Goal: Entertainment & Leisure: Consume media (video, audio)

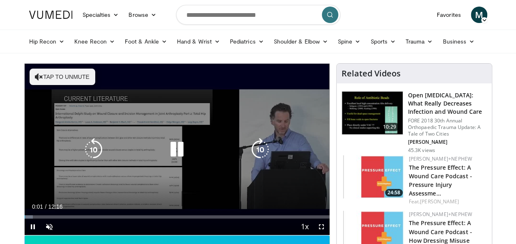
click at [209, 148] on div "Video Player" at bounding box center [176, 149] width 183 height 16
click at [82, 88] on div "10 seconds Tap to unmute" at bounding box center [177, 149] width 305 height 171
click at [57, 76] on button "Tap to unmute" at bounding box center [63, 77] width 66 height 16
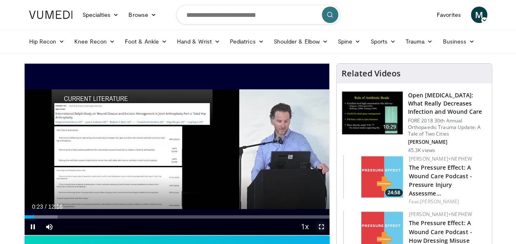
click at [321, 227] on span "Video Player" at bounding box center [321, 226] width 16 height 16
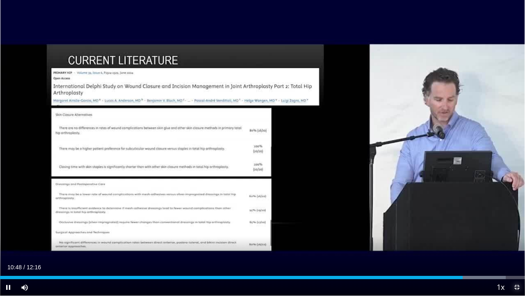
click at [516, 243] on span "Video Player" at bounding box center [517, 287] width 16 height 16
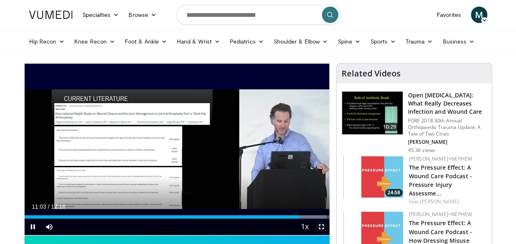
click at [317, 225] on span "Video Player" at bounding box center [321, 226] width 16 height 16
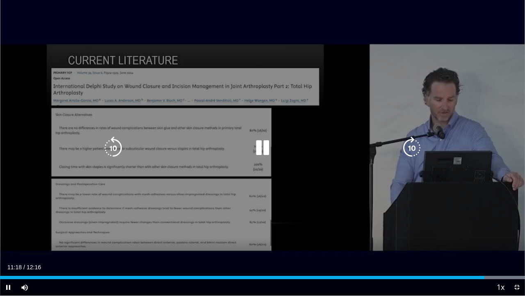
click at [248, 197] on div "10 seconds Tap to unmute" at bounding box center [262, 147] width 525 height 295
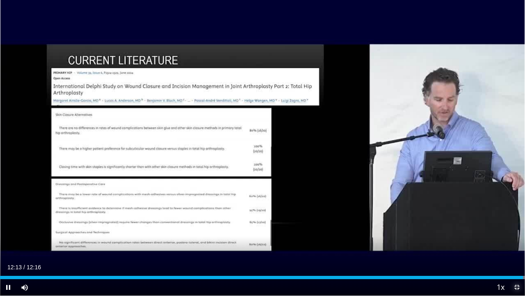
click at [516, 243] on span "Video Player" at bounding box center [517, 287] width 16 height 16
